Goal: Task Accomplishment & Management: Use online tool/utility

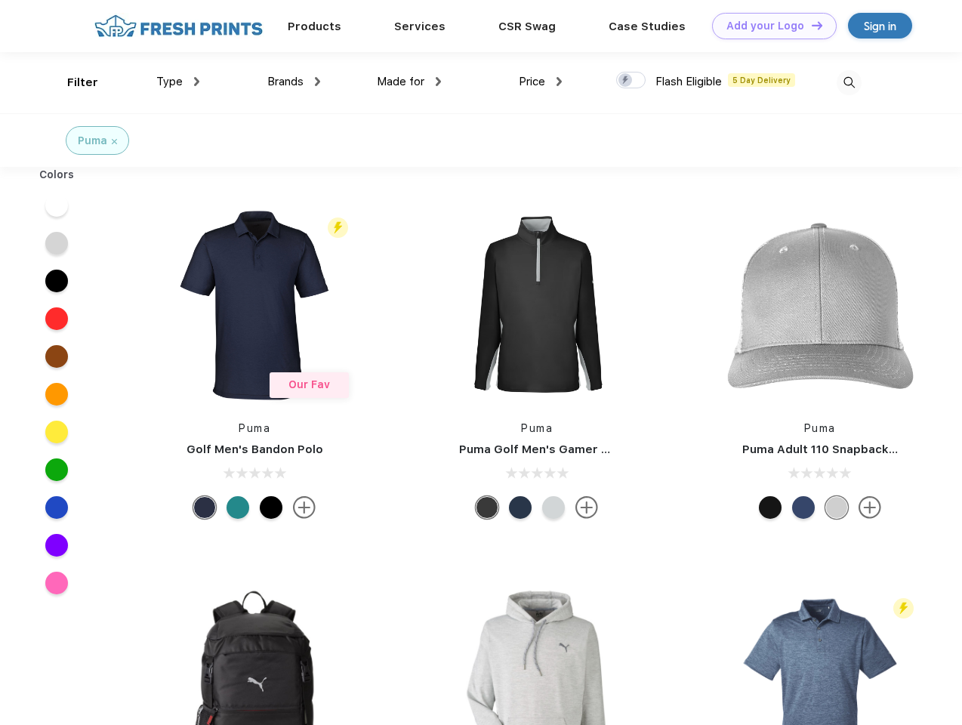
click at [769, 26] on link "Add your Logo Design Tool" at bounding box center [774, 26] width 125 height 26
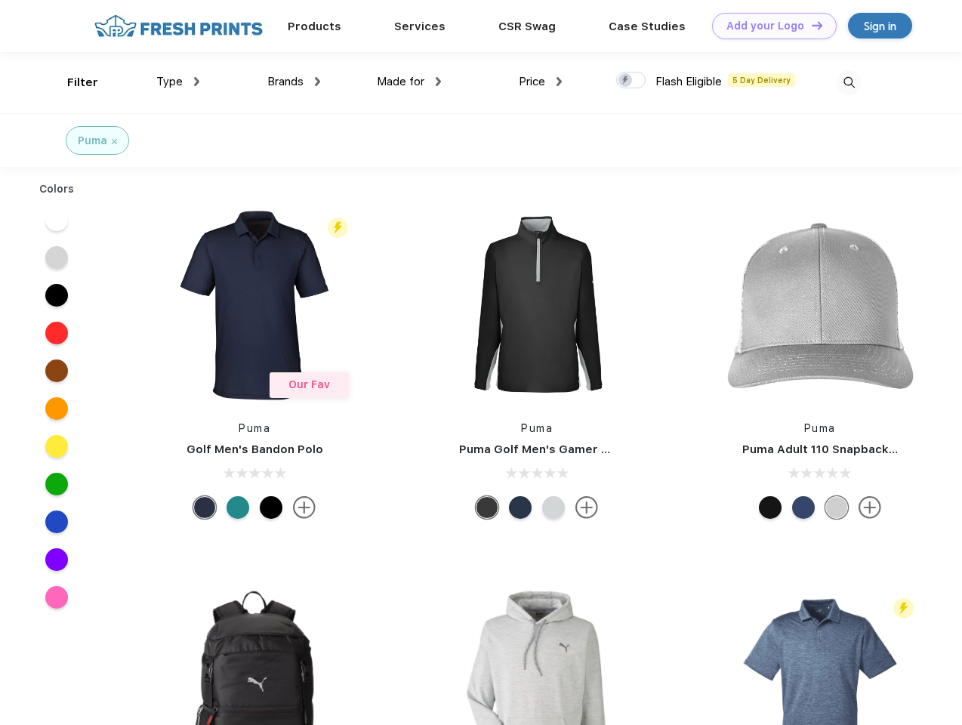
click at [0, 0] on div "Design Tool" at bounding box center [0, 0] width 0 height 0
click at [810, 25] on link "Add your Logo Design Tool" at bounding box center [774, 26] width 125 height 26
click at [72, 82] on div "Filter" at bounding box center [82, 82] width 31 height 17
click at [178, 82] on span "Type" at bounding box center [169, 82] width 26 height 14
click at [294, 82] on span "Brands" at bounding box center [285, 82] width 36 height 14
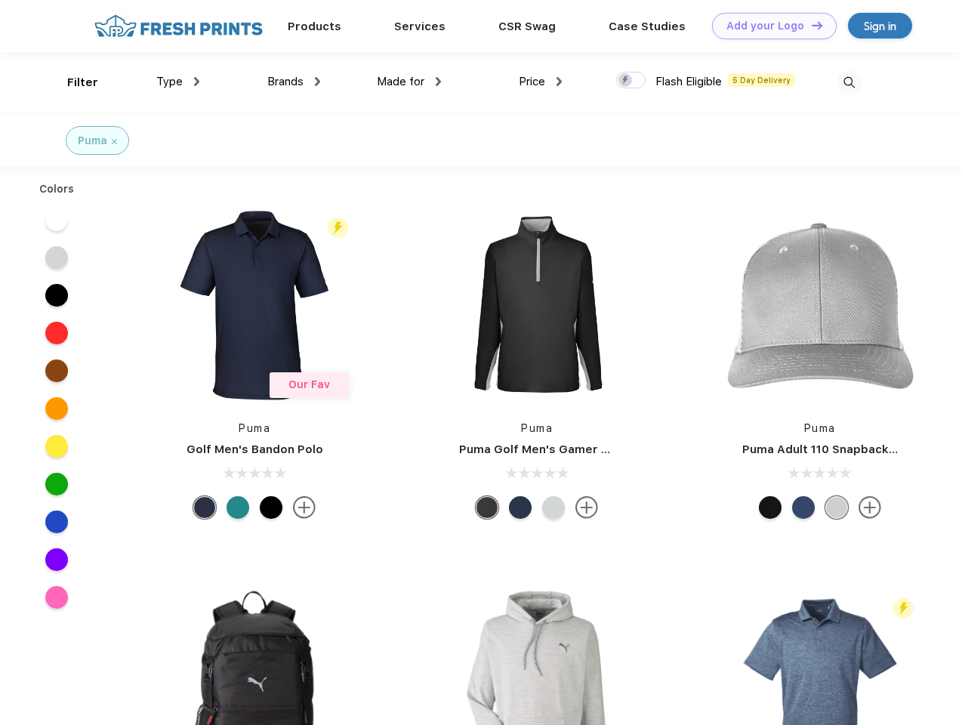
click at [409, 82] on span "Made for" at bounding box center [401, 82] width 48 height 14
click at [541, 82] on span "Price" at bounding box center [532, 82] width 26 height 14
click at [631, 81] on div at bounding box center [630, 80] width 29 height 17
click at [626, 81] on input "checkbox" at bounding box center [621, 76] width 10 height 10
click at [849, 82] on img at bounding box center [848, 82] width 25 height 25
